Goal: Task Accomplishment & Management: Use online tool/utility

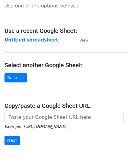
scroll to position [60, 0]
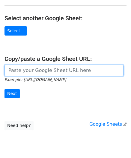
click at [27, 66] on input "url" at bounding box center [63, 70] width 119 height 11
paste input "[URL][DOMAIN_NAME]"
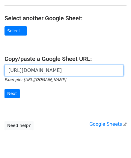
scroll to position [0, 129]
type input "[URL][DOMAIN_NAME]"
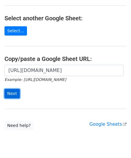
click at [11, 91] on input "Next" at bounding box center [11, 93] width 15 height 9
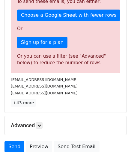
scroll to position [202, 0]
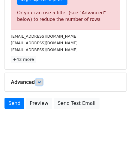
click at [41, 79] on link at bounding box center [39, 82] width 7 height 7
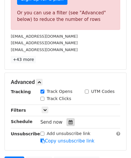
click at [68, 120] on icon at bounding box center [70, 122] width 4 height 4
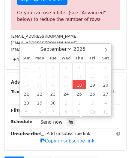
type input "[DATE] 12:00"
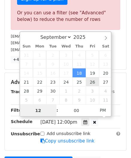
paste input "5"
type input "5"
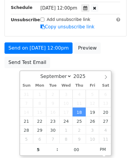
type input "[DATE] 17:00"
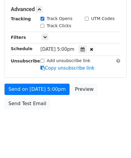
scroll to position [274, 0]
